Goal: Navigation & Orientation: Find specific page/section

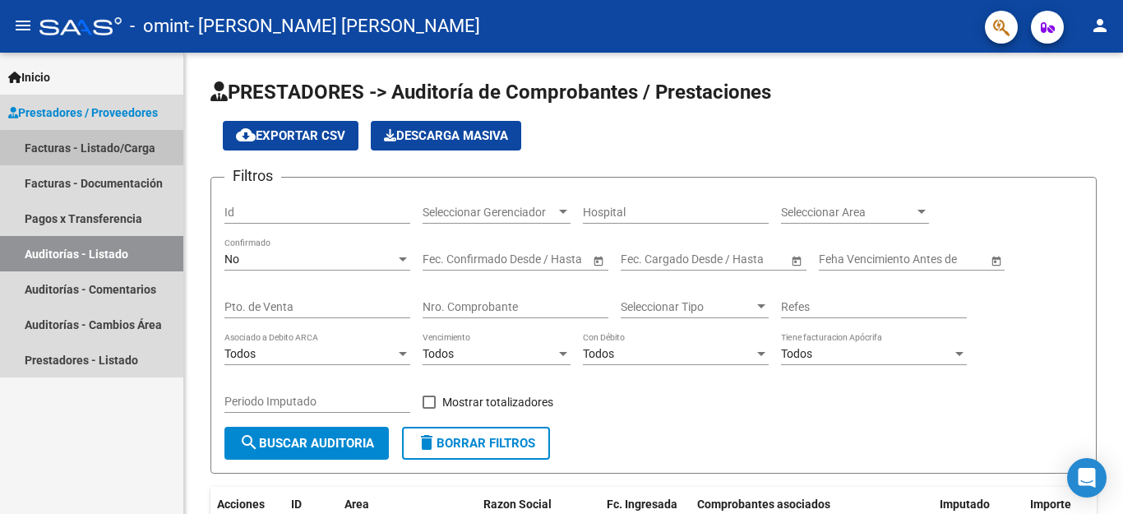
click at [99, 148] on link "Facturas - Listado/Carga" at bounding box center [91, 147] width 183 height 35
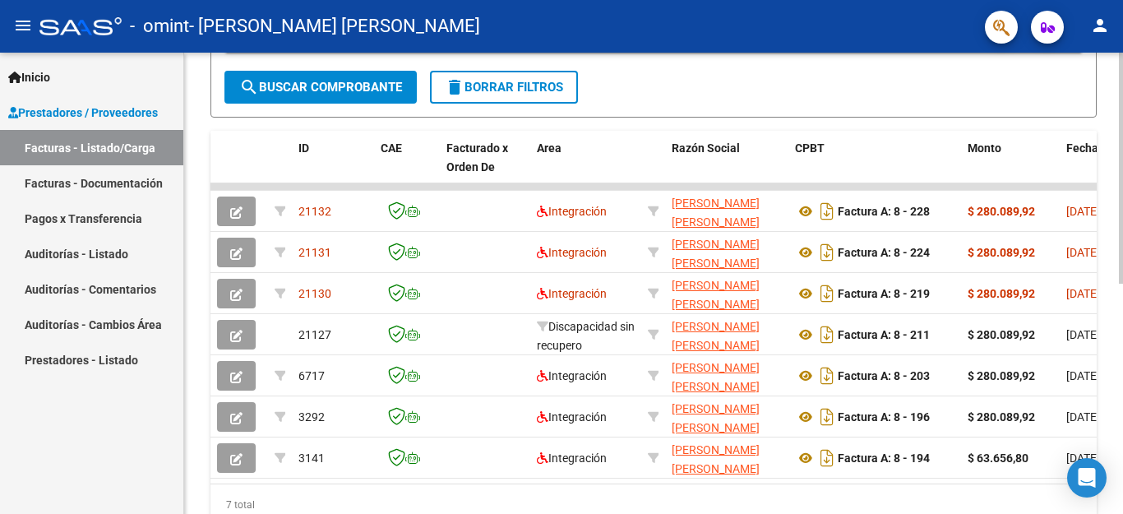
scroll to position [396, 0]
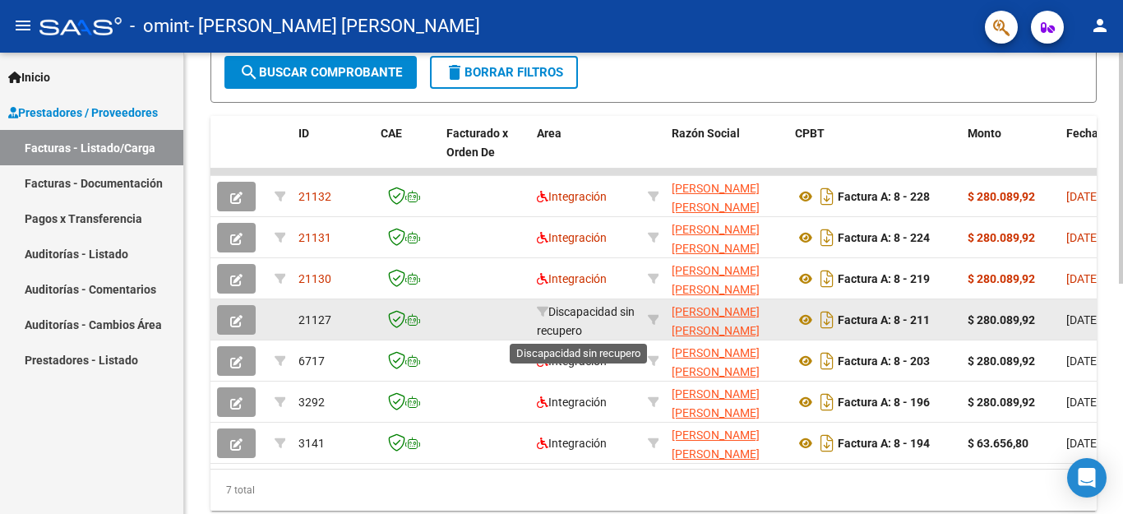
click at [580, 317] on span "Discapacidad sin recupero" at bounding box center [586, 321] width 98 height 32
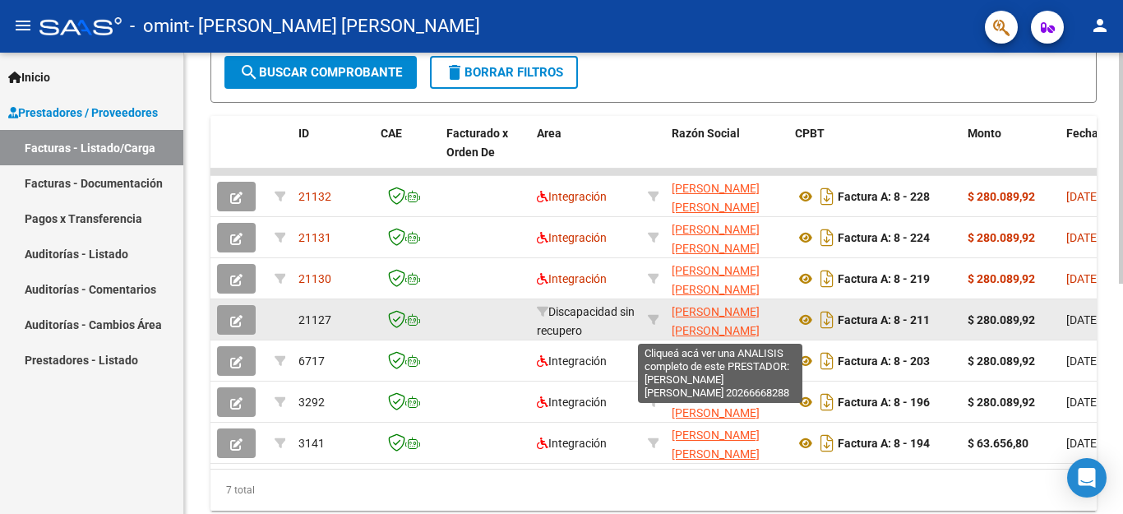
click at [710, 329] on span "[PERSON_NAME] [PERSON_NAME]" at bounding box center [716, 321] width 88 height 32
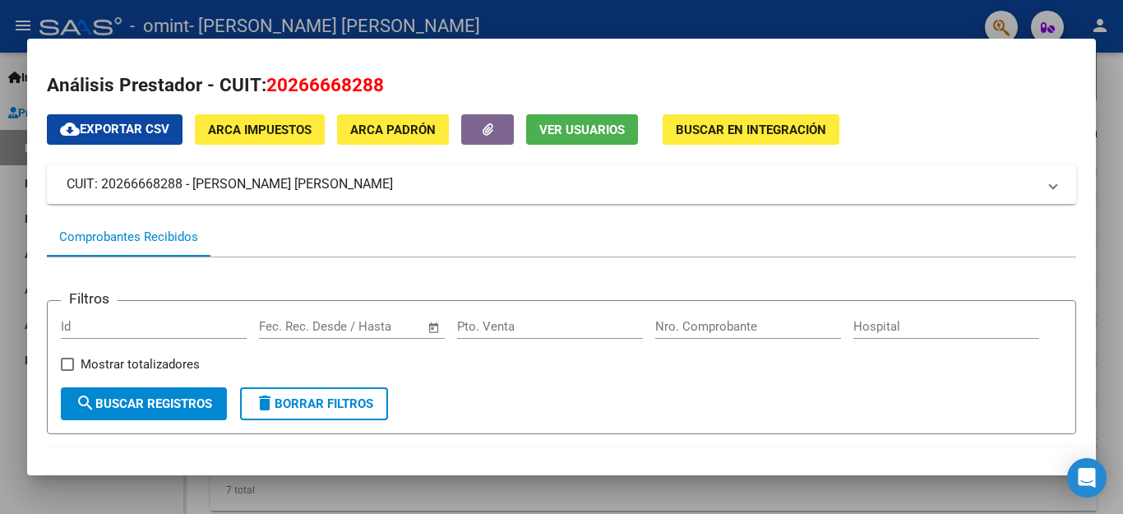
scroll to position [0, 0]
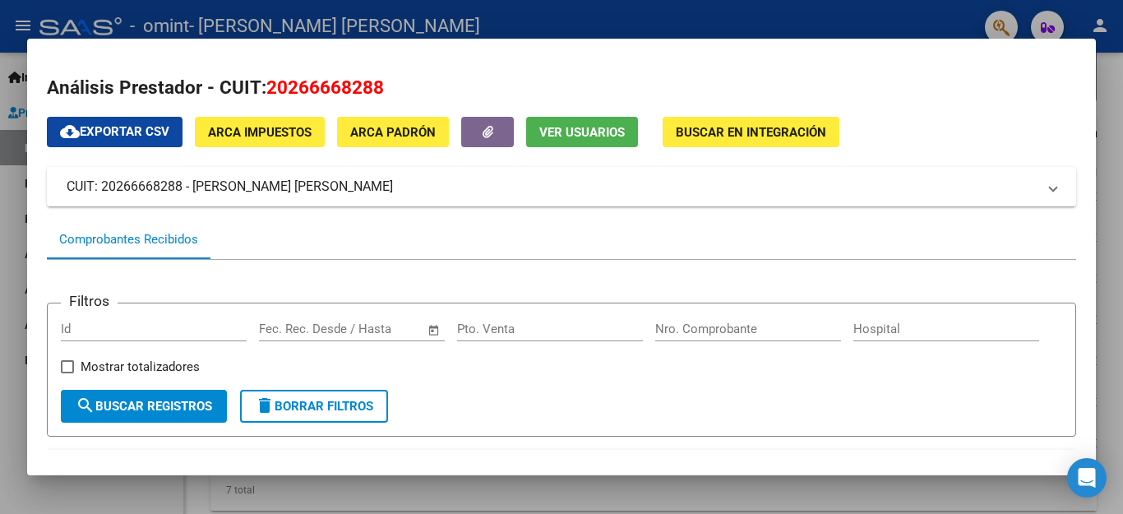
click at [1111, 103] on div at bounding box center [561, 257] width 1123 height 514
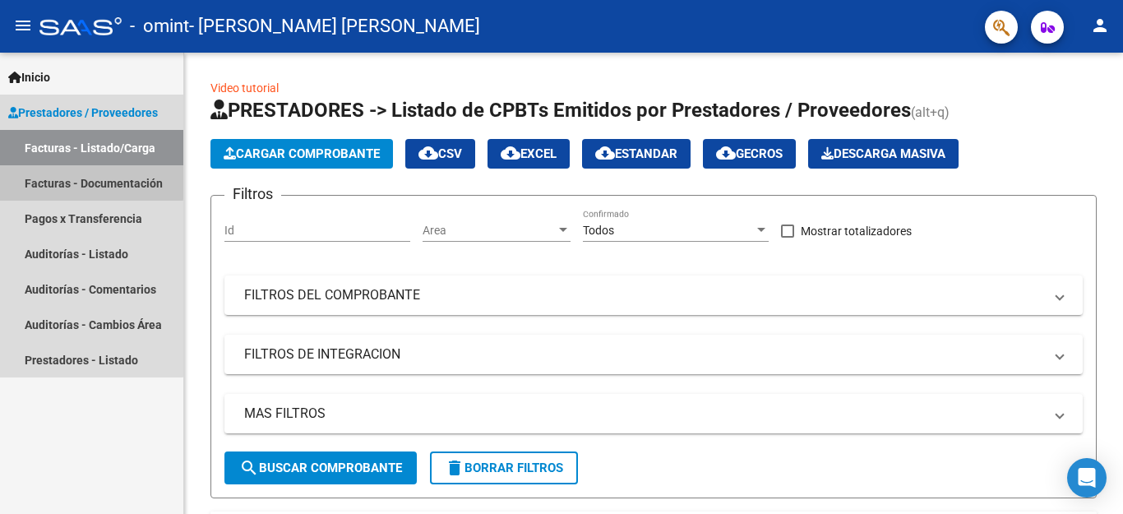
click at [90, 181] on link "Facturas - Documentación" at bounding box center [91, 182] width 183 height 35
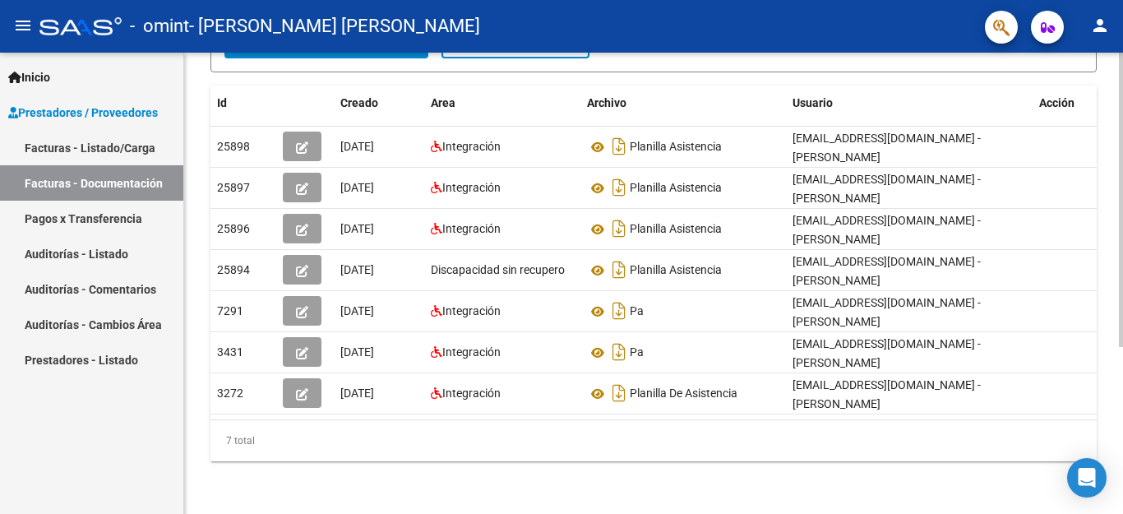
scroll to position [261, 0]
click at [113, 223] on link "Pagos x Transferencia" at bounding box center [91, 218] width 183 height 35
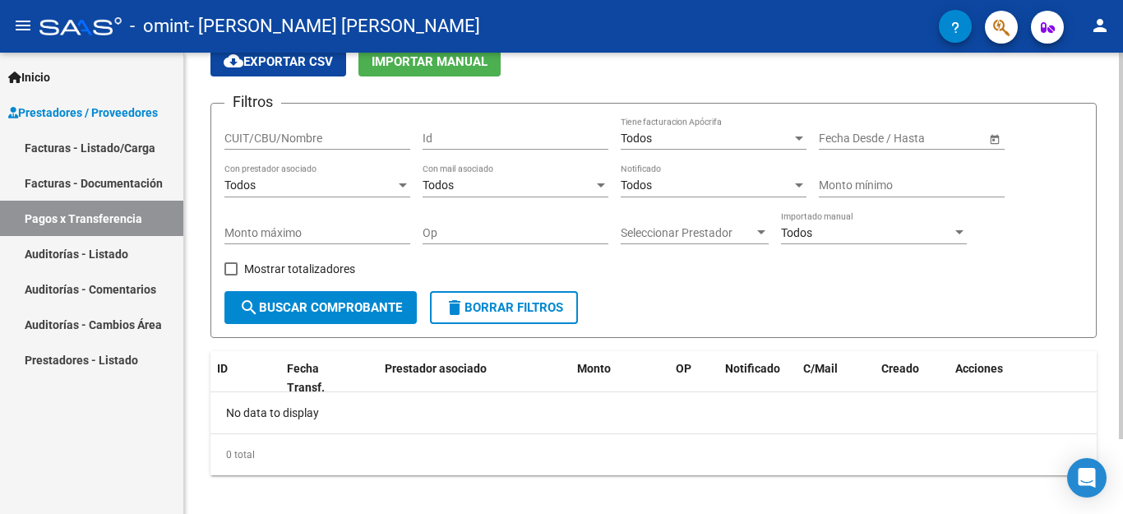
scroll to position [89, 0]
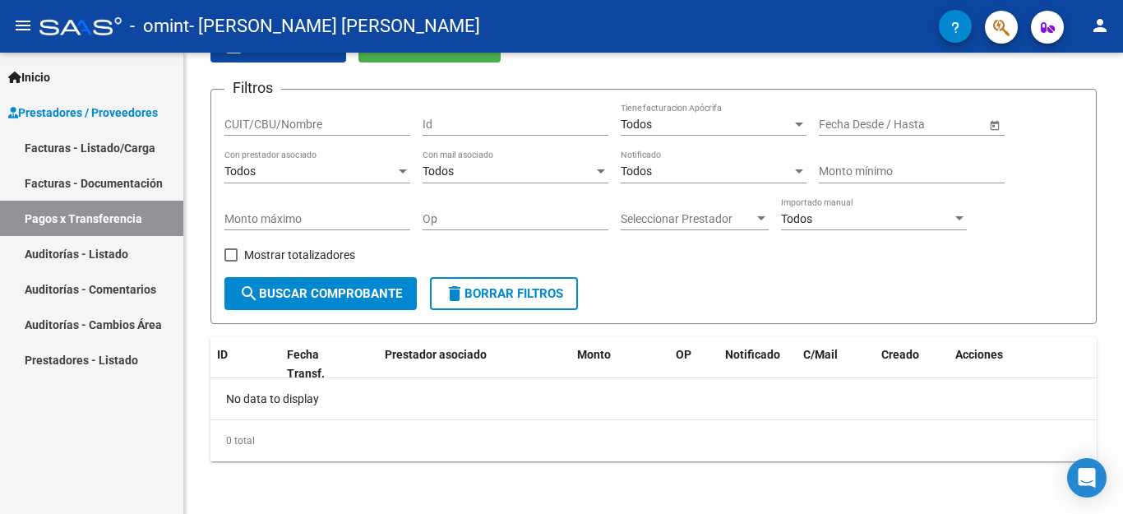
click at [90, 252] on link "Auditorías - Listado" at bounding box center [91, 253] width 183 height 35
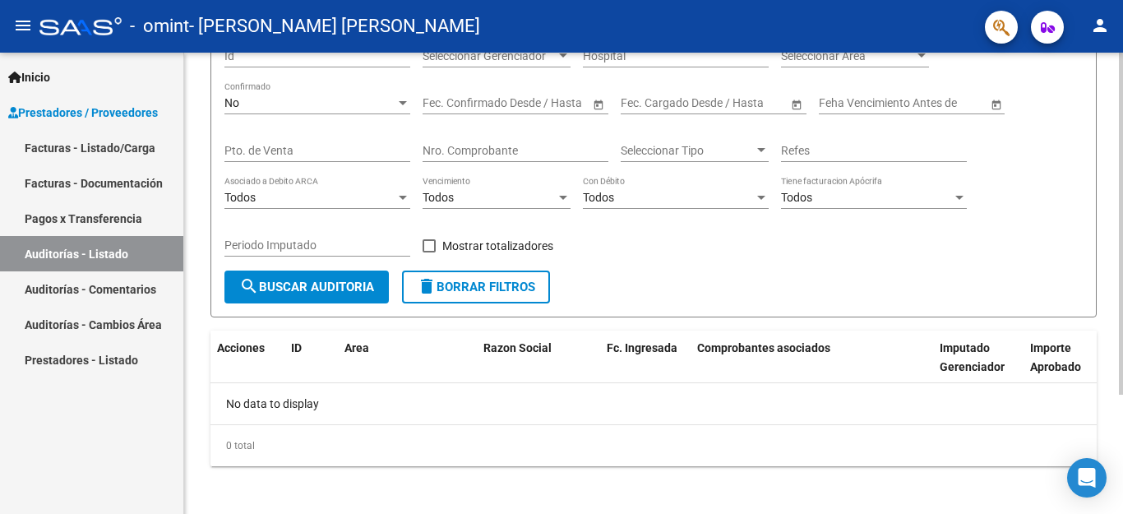
scroll to position [161, 0]
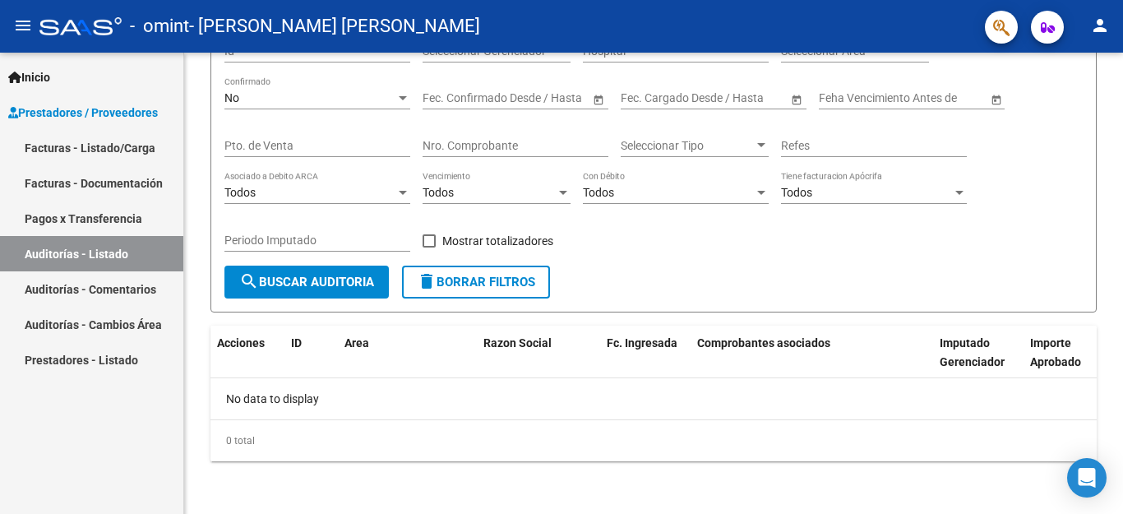
click at [127, 285] on link "Auditorías - Comentarios" at bounding box center [91, 288] width 183 height 35
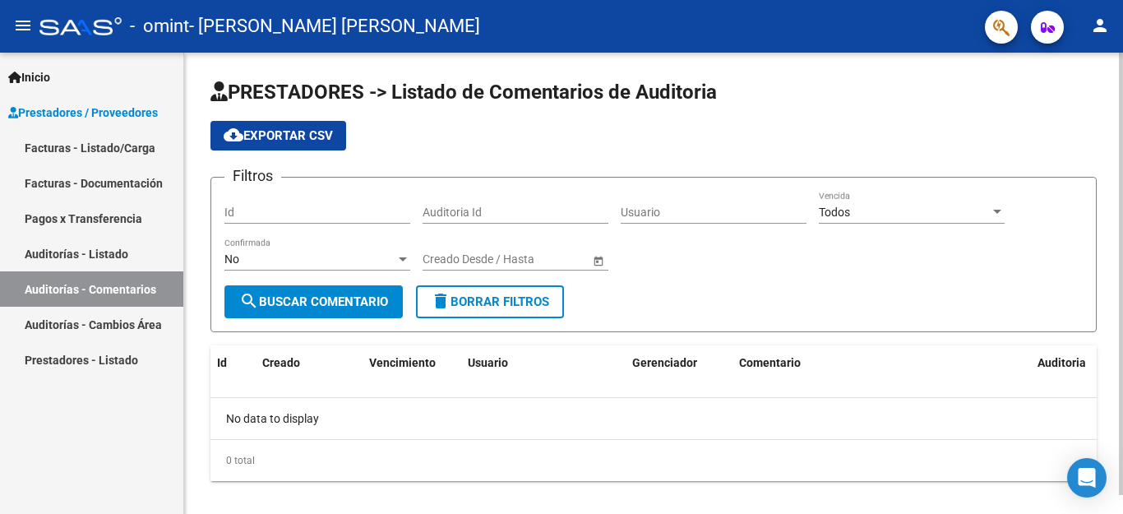
scroll to position [20, 0]
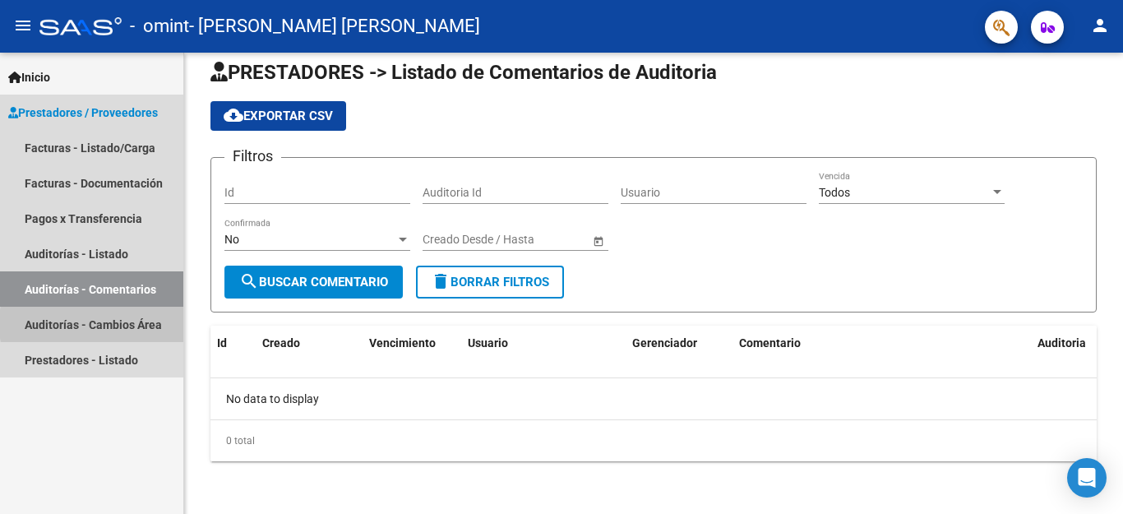
click at [136, 324] on link "Auditorías - Cambios Área" at bounding box center [91, 324] width 183 height 35
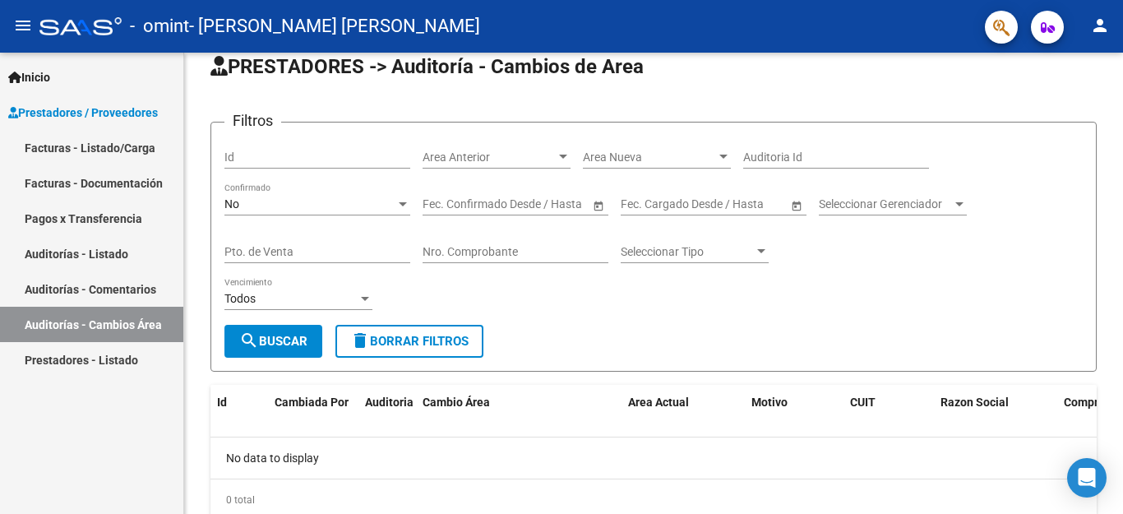
scroll to position [85, 0]
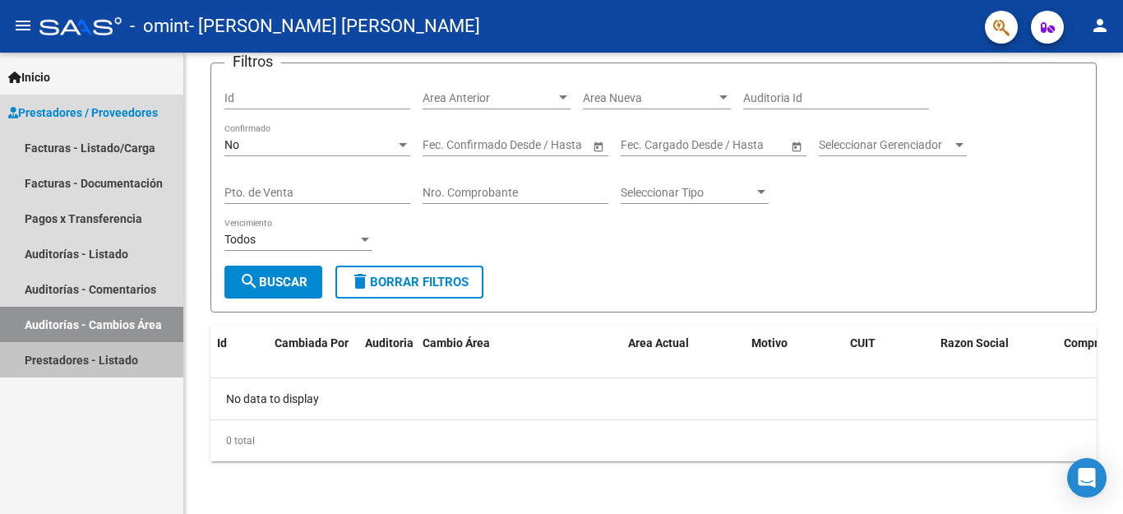
click at [123, 359] on link "Prestadores - Listado" at bounding box center [91, 359] width 183 height 35
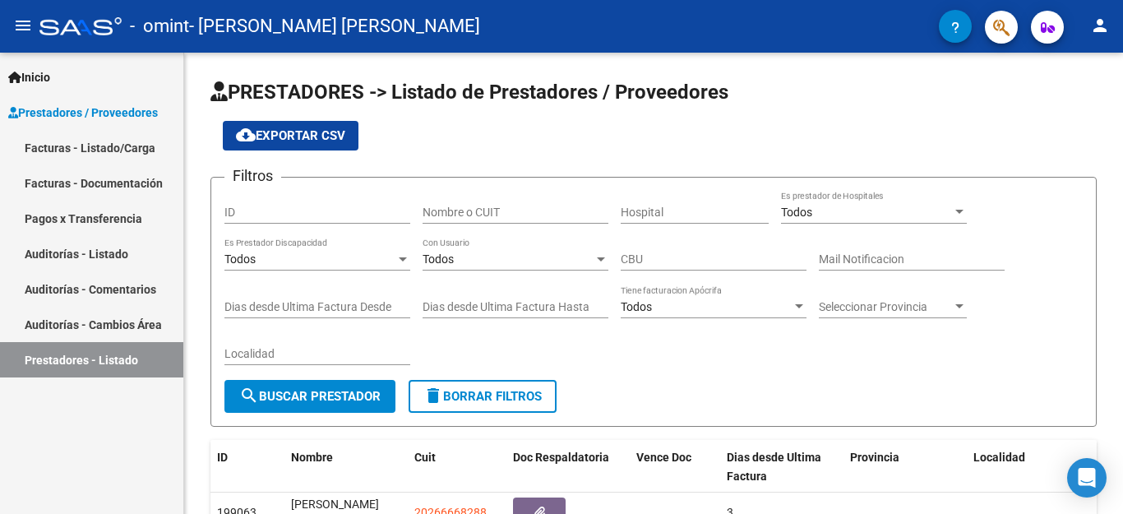
scroll to position [133, 0]
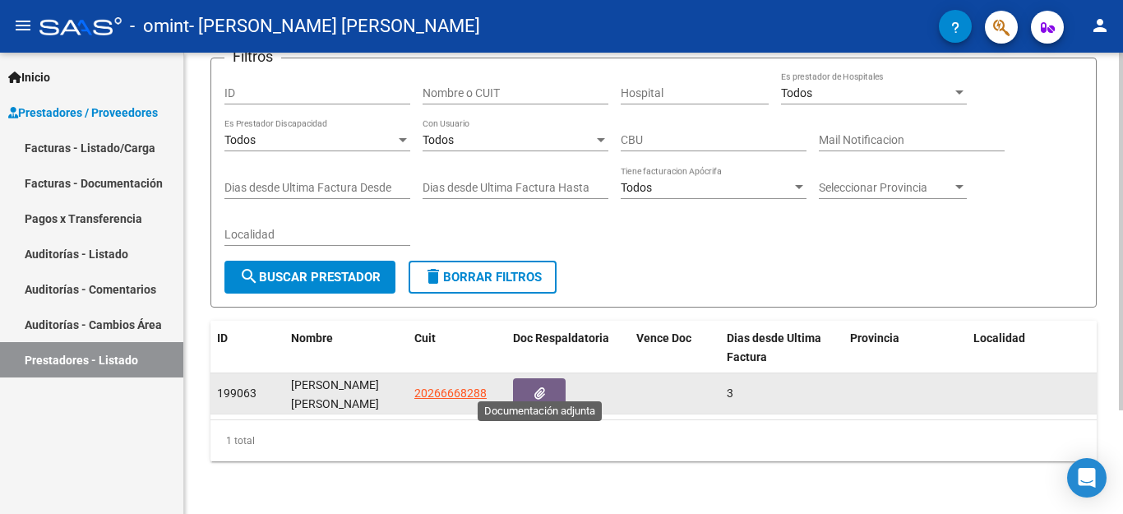
click at [537, 387] on icon "button" at bounding box center [539, 393] width 11 height 12
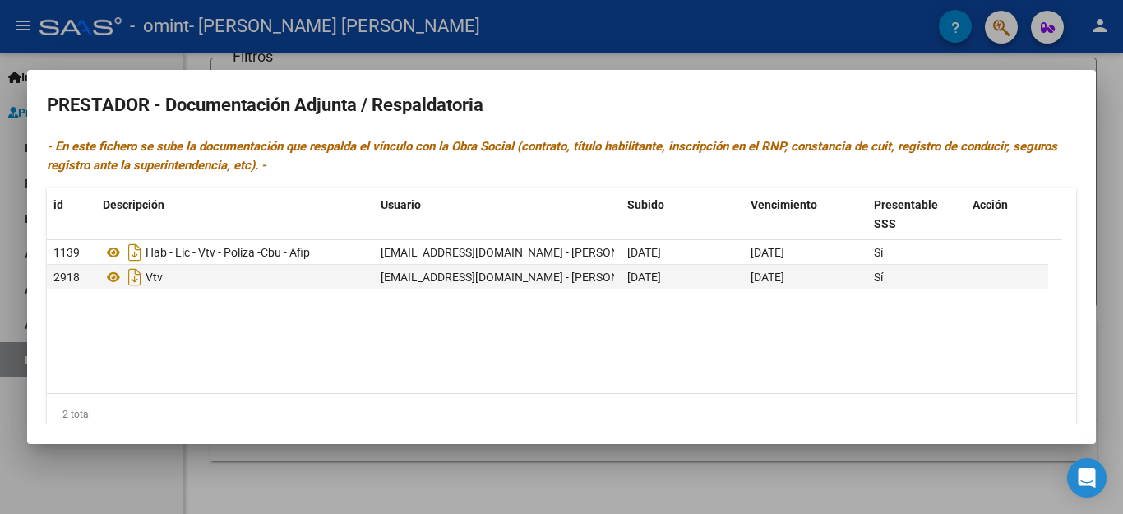
click at [1109, 144] on div at bounding box center [561, 257] width 1123 height 514
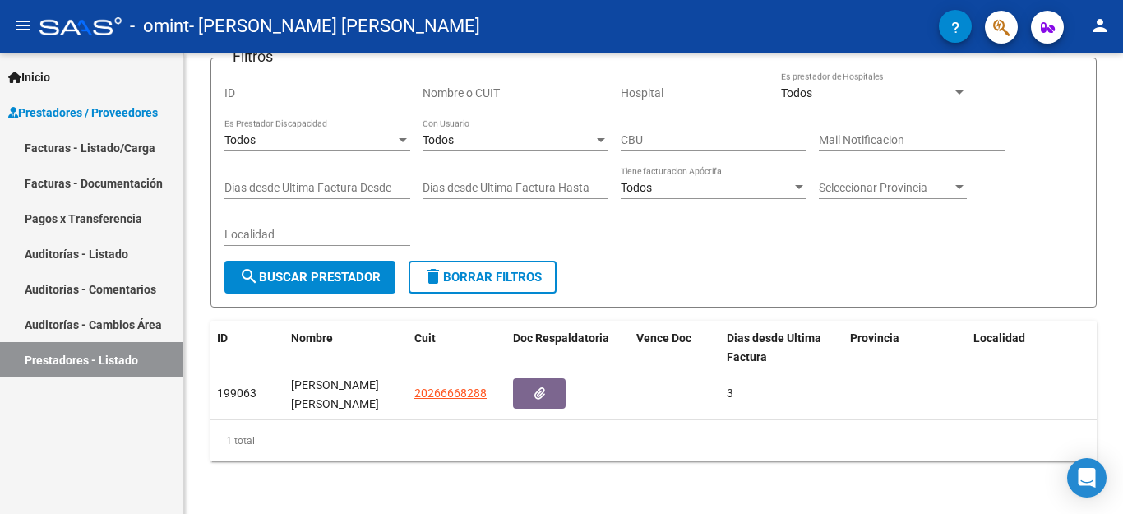
click at [1109, 144] on div "PRESTADORES -> Listado de Prestadores / Proveedores cloud_download Exportar CSV…" at bounding box center [653, 223] width 939 height 581
click at [50, 81] on span "Inicio" at bounding box center [29, 77] width 42 height 18
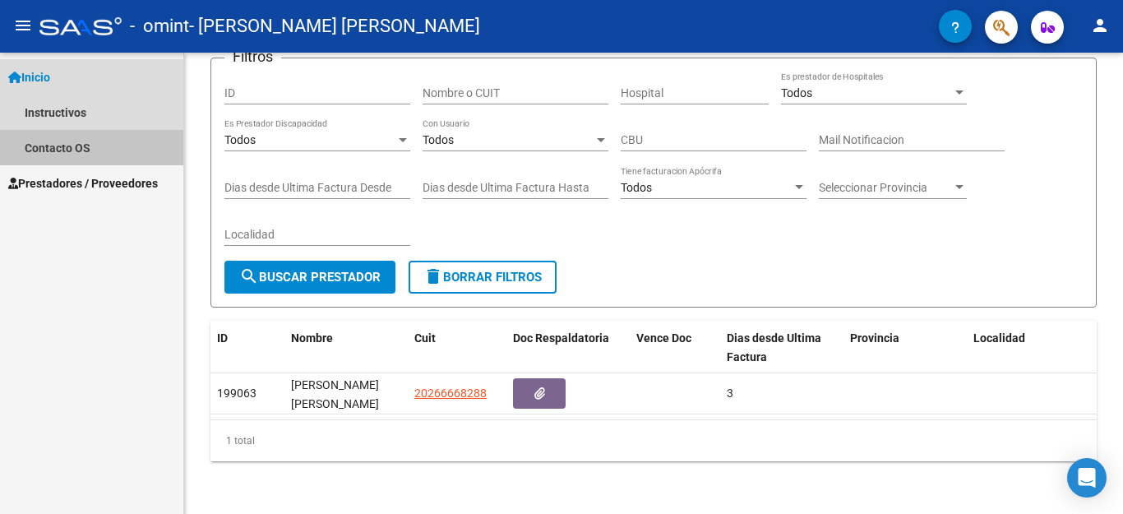
click at [68, 141] on link "Contacto OS" at bounding box center [91, 147] width 183 height 35
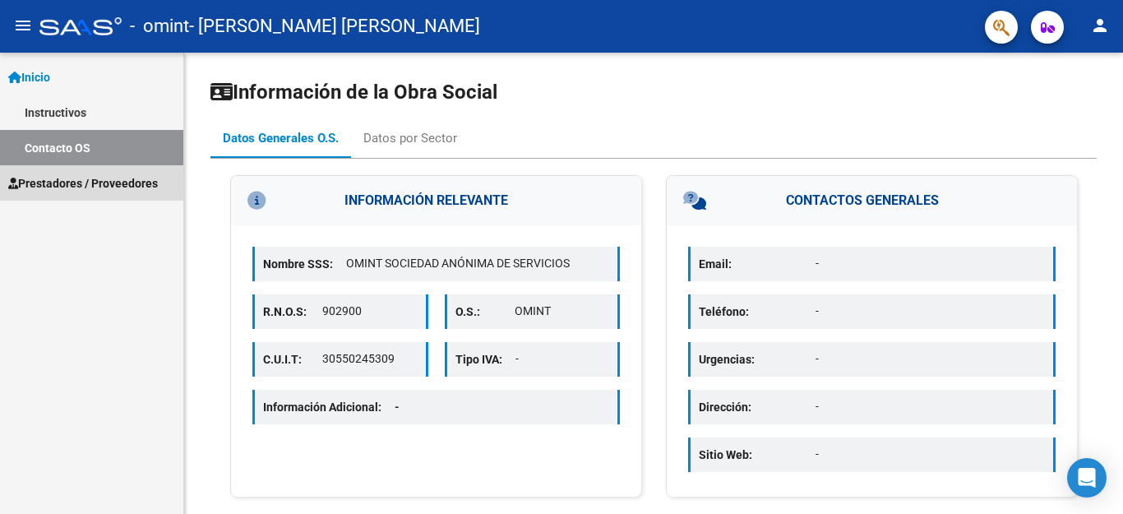
click at [84, 181] on span "Prestadores / Proveedores" at bounding box center [83, 183] width 150 height 18
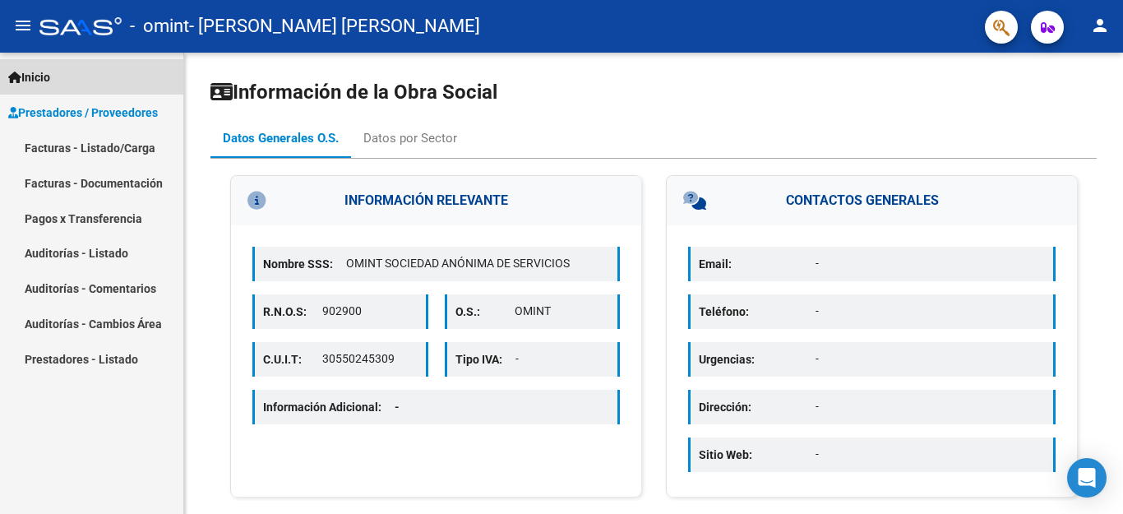
click at [40, 78] on span "Inicio" at bounding box center [29, 77] width 42 height 18
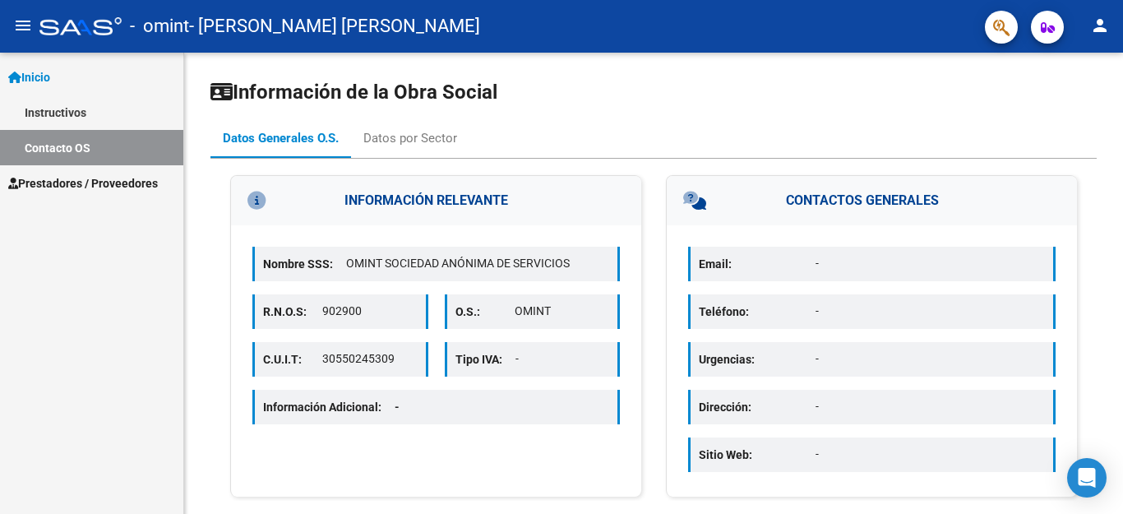
click at [50, 108] on link "Instructivos" at bounding box center [91, 112] width 183 height 35
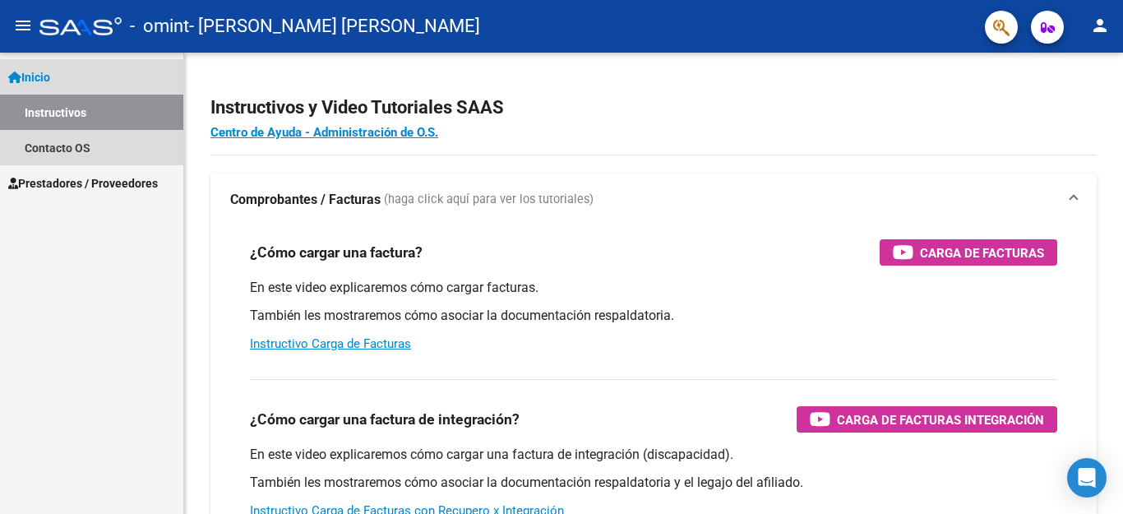
click at [44, 74] on span "Inicio" at bounding box center [29, 77] width 42 height 18
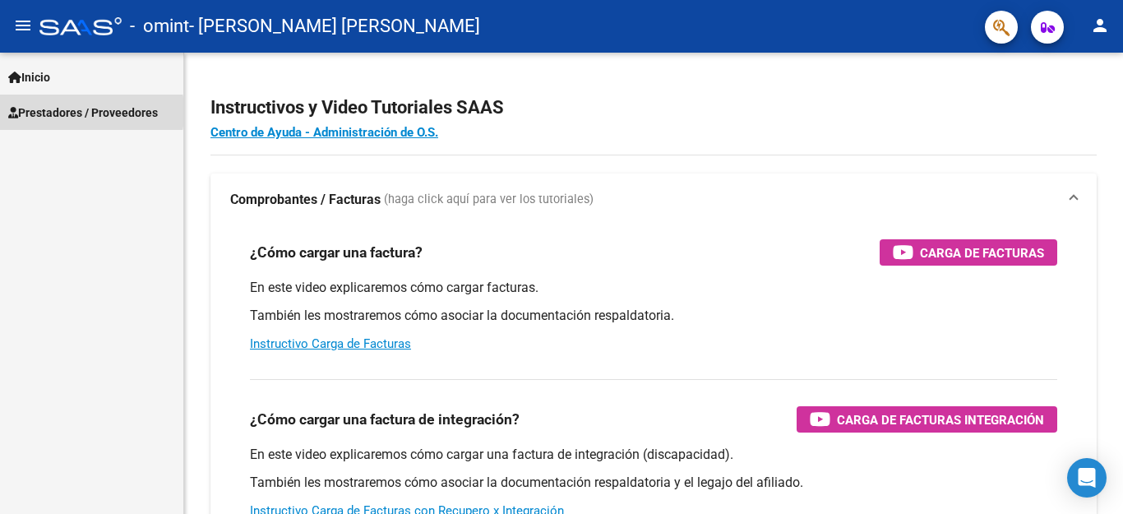
click at [46, 112] on span "Prestadores / Proveedores" at bounding box center [83, 113] width 150 height 18
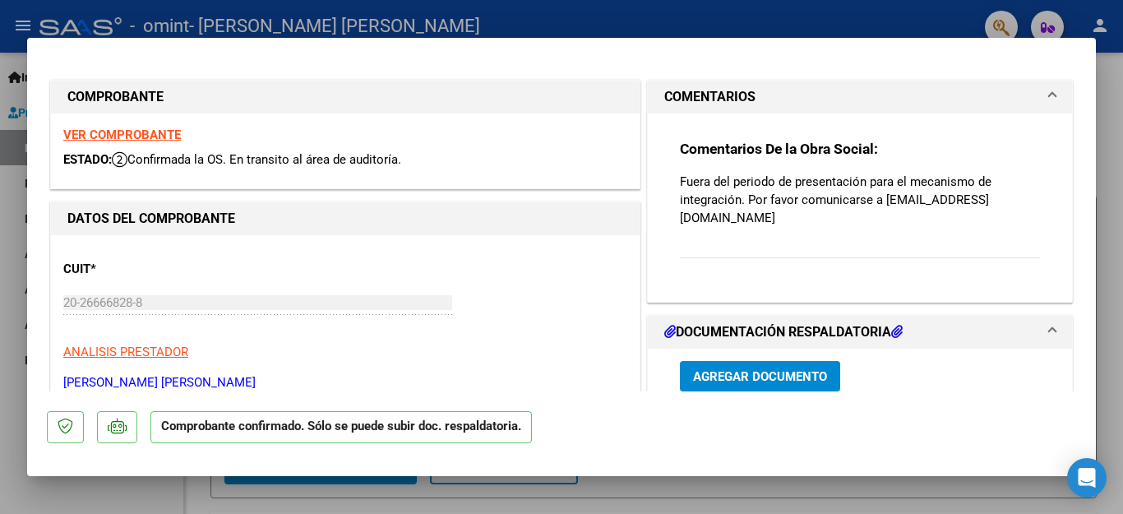
click at [1005, 260] on div "Comentarios De la Obra Social: Fuera del periodo de presentación para el mecani…" at bounding box center [860, 200] width 385 height 175
